Goal: Find contact information: Find contact information

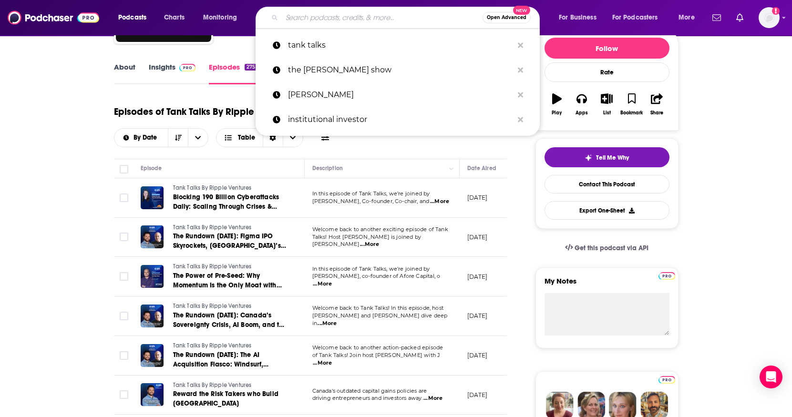
click at [401, 14] on input "Search podcasts, credits, & more..." at bounding box center [382, 17] width 201 height 15
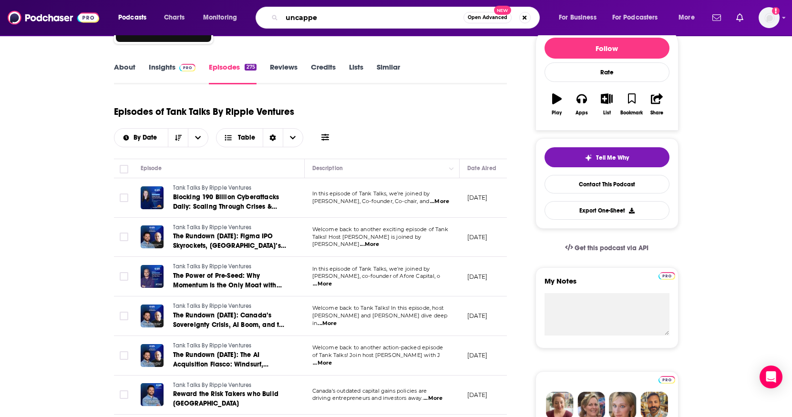
type input "uncapped"
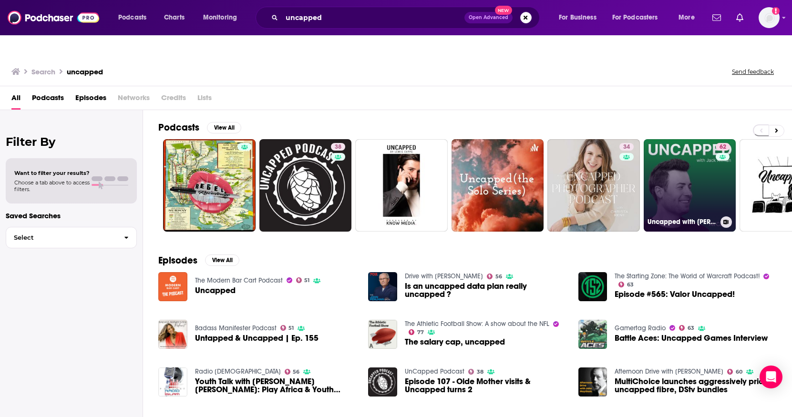
click at [681, 190] on link "62 Uncapped with [PERSON_NAME]" at bounding box center [689, 185] width 92 height 92
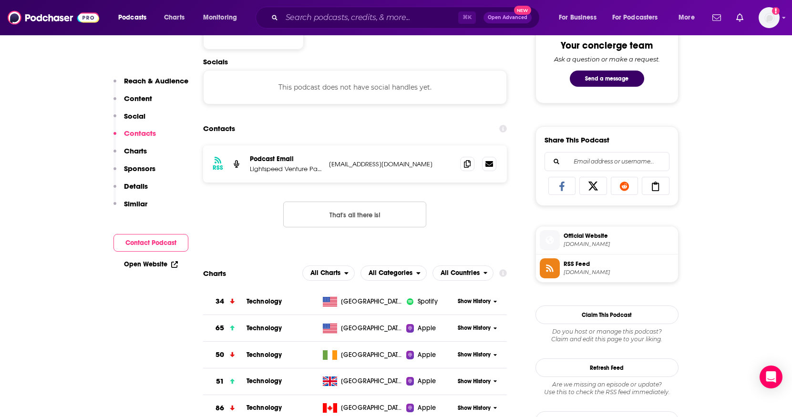
scroll to position [536, 0]
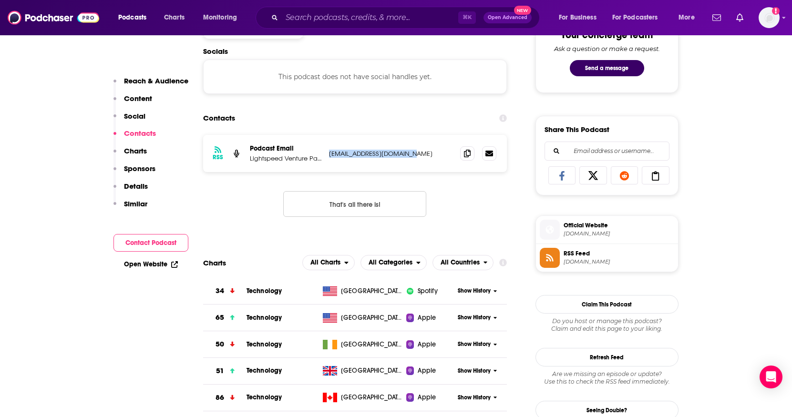
drag, startPoint x: 423, startPoint y: 137, endPoint x: 327, endPoint y: 138, distance: 95.3
click at [327, 138] on div "RSS Podcast Email Lightspeed Venture Partners [EMAIL_ADDRESS][DOMAIN_NAME] [EMA…" at bounding box center [355, 153] width 304 height 37
copy p "[EMAIL_ADDRESS][DOMAIN_NAME]"
